Goal: Navigation & Orientation: Find specific page/section

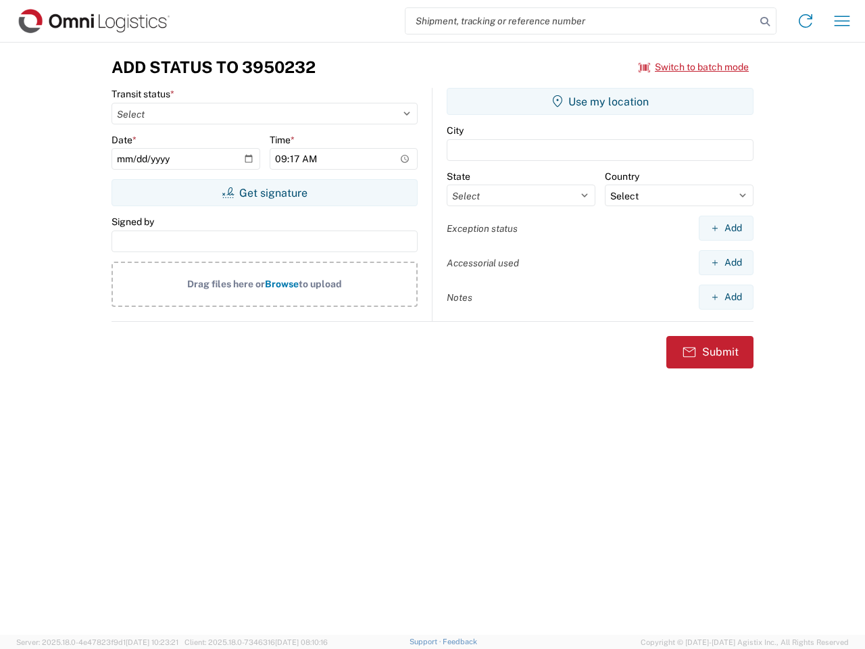
click at [581, 21] on input "search" at bounding box center [581, 21] width 350 height 26
click at [765, 22] on icon at bounding box center [765, 21] width 19 height 19
click at [806, 21] on icon at bounding box center [806, 21] width 22 height 22
click at [843, 21] on icon "button" at bounding box center [843, 21] width 16 height 10
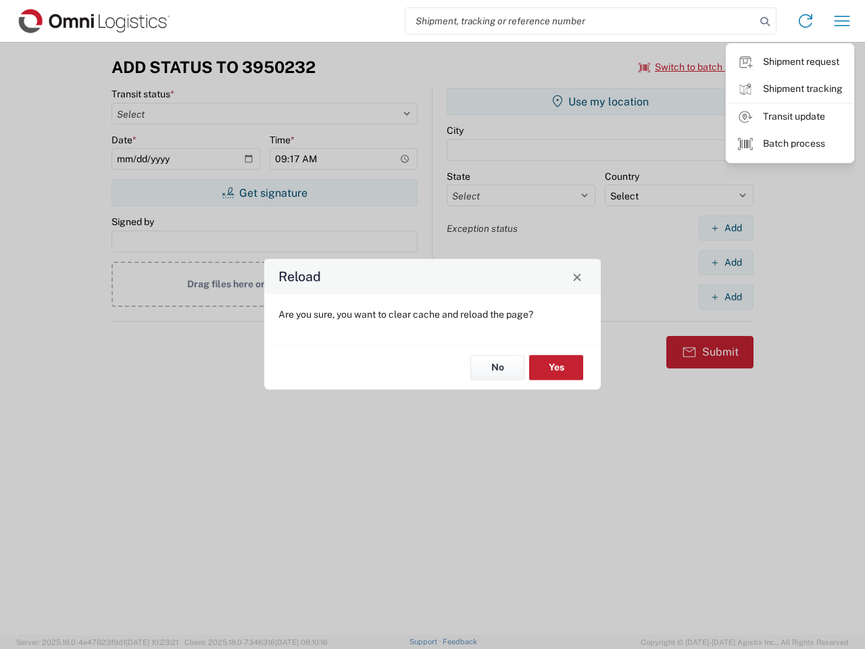
click at [694, 67] on div "Reload Are you sure, you want to clear cache and reload the page? No Yes" at bounding box center [432, 324] width 865 height 649
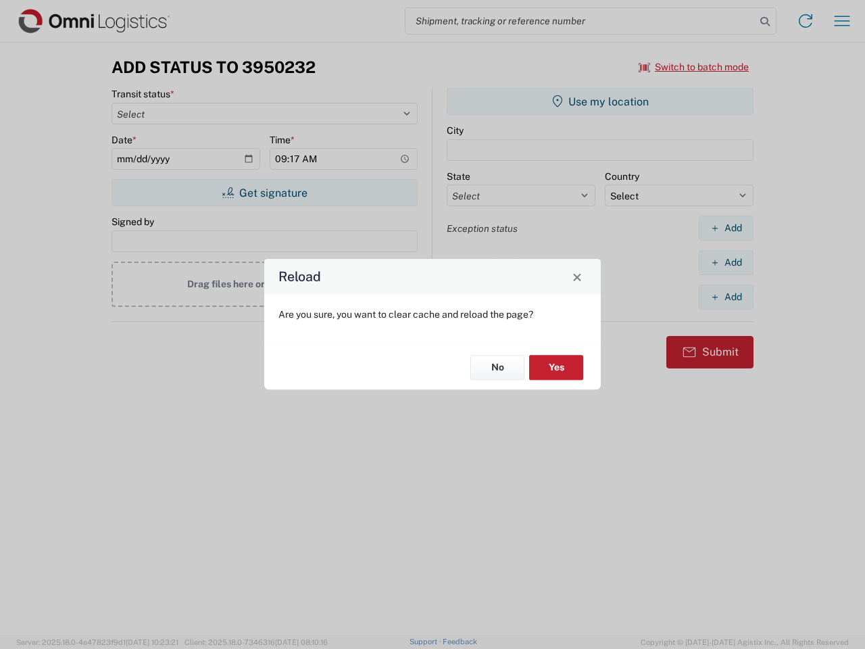
click at [264, 193] on div "Reload Are you sure, you want to clear cache and reload the page? No Yes" at bounding box center [432, 324] width 865 height 649
click at [600, 101] on div "Reload Are you sure, you want to clear cache and reload the page? No Yes" at bounding box center [432, 324] width 865 height 649
click at [726, 228] on div "Reload Are you sure, you want to clear cache and reload the page? No Yes" at bounding box center [432, 324] width 865 height 649
click at [726, 262] on div "Reload Are you sure, you want to clear cache and reload the page? No Yes" at bounding box center [432, 324] width 865 height 649
click at [726, 297] on div "Reload Are you sure, you want to clear cache and reload the page? No Yes" at bounding box center [432, 324] width 865 height 649
